Goal: Find specific page/section: Find specific page/section

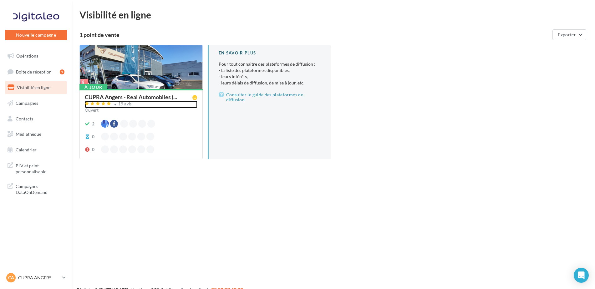
click at [125, 105] on div "19 avis" at bounding box center [125, 104] width 14 height 4
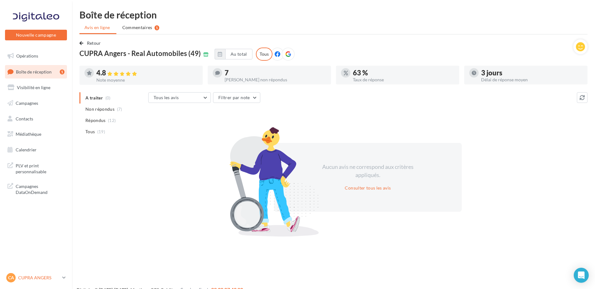
click at [39, 273] on div "CA CUPRA ANGERS cupra_angers" at bounding box center [32, 277] width 53 height 9
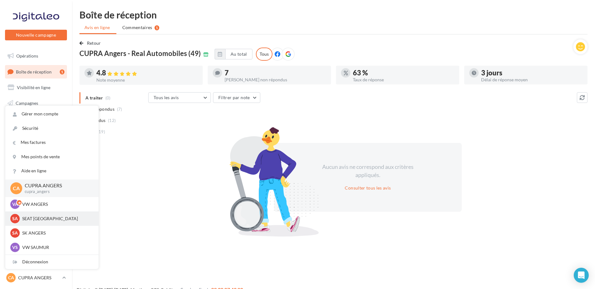
click at [44, 217] on p "SEAT ANGERS" at bounding box center [56, 218] width 69 height 6
